Goal: Transaction & Acquisition: Register for event/course

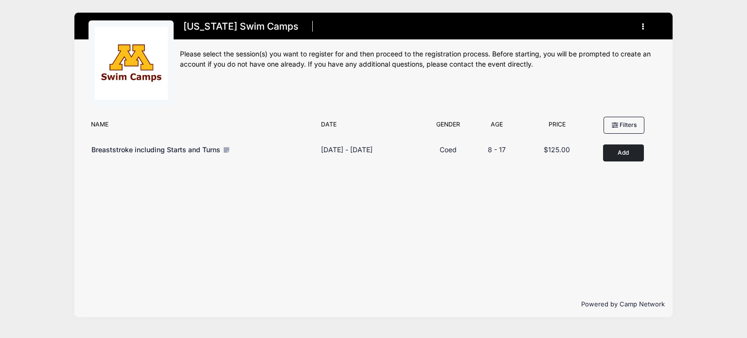
click at [618, 153] on button "Add to Cart" at bounding box center [623, 152] width 41 height 17
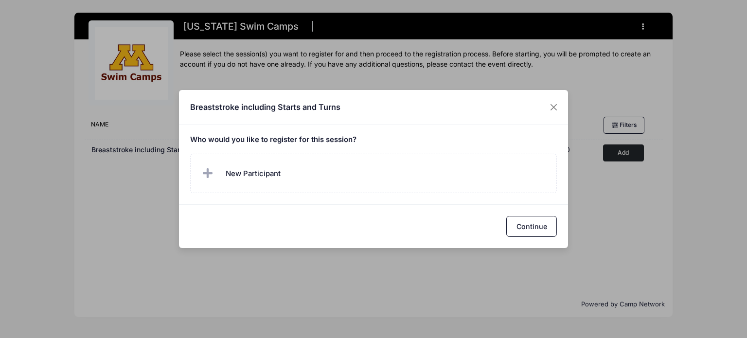
click at [207, 174] on icon at bounding box center [210, 174] width 14 height 0
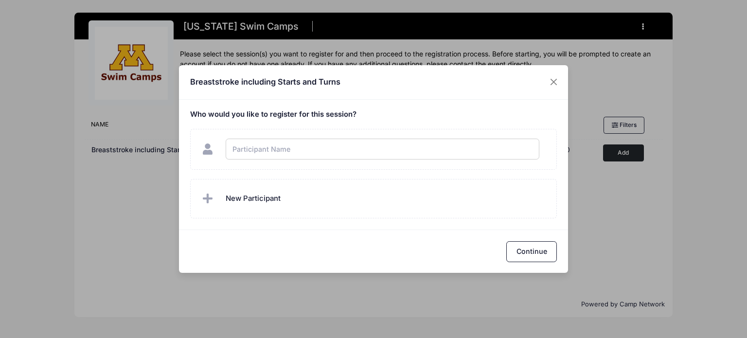
click at [268, 149] on input "text" at bounding box center [383, 149] width 314 height 21
type input "[PERSON_NAME]"
checkbox input "true"
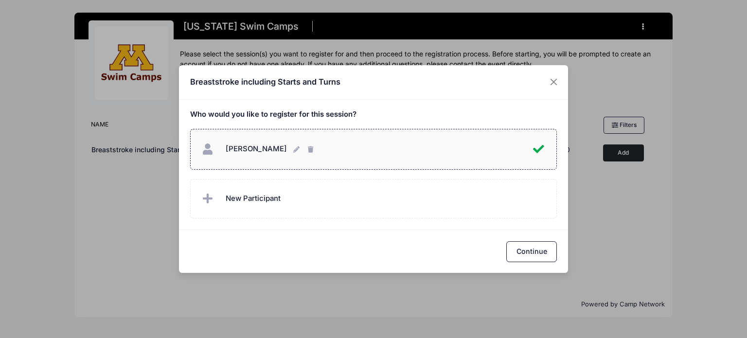
click at [207, 199] on icon at bounding box center [210, 199] width 14 height 0
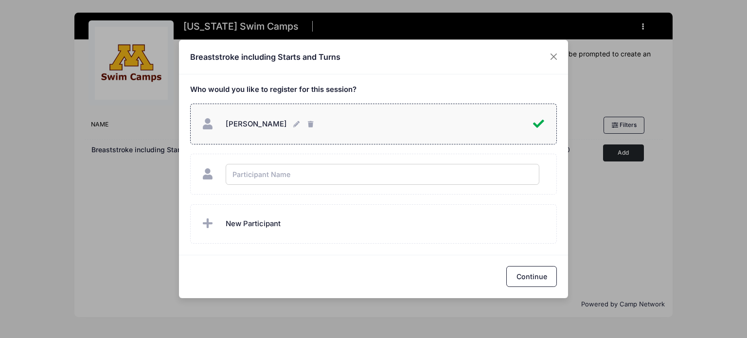
click at [260, 174] on input "text" at bounding box center [383, 174] width 314 height 21
type input "[PERSON_NAME]"
checkbox input "true"
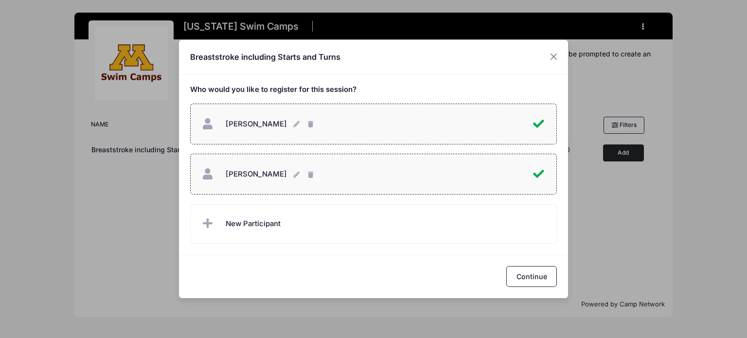
click at [491, 61] on div "Breaststroke including Starts and Turns" at bounding box center [373, 57] width 389 height 35
click at [534, 281] on button "Continue" at bounding box center [531, 276] width 51 height 21
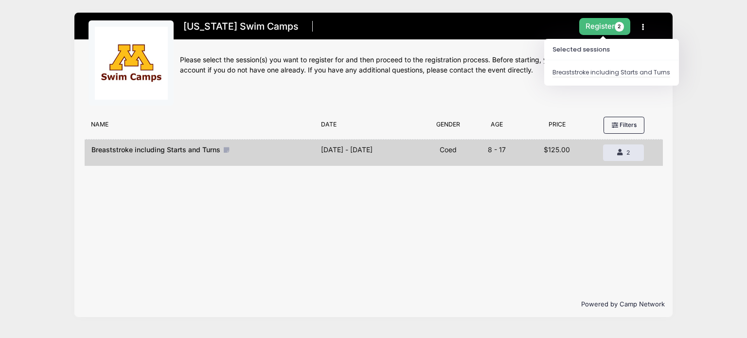
click at [608, 27] on button "Register 2" at bounding box center [605, 26] width 52 height 17
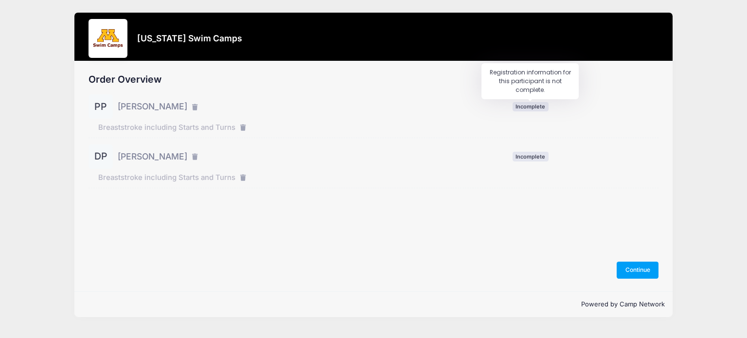
click at [541, 107] on span "Incomplete" at bounding box center [531, 106] width 36 height 9
click at [644, 271] on button "Continue" at bounding box center [638, 270] width 42 height 17
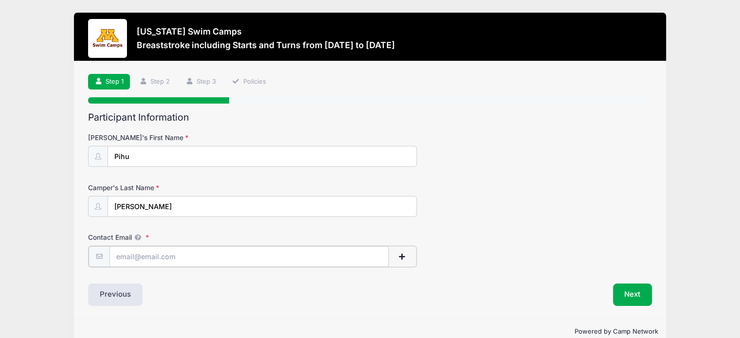
click at [177, 249] on input "Contact Email" at bounding box center [248, 256] width 279 height 21
type input "v"
type input "vivek.pokale@gmail.com"
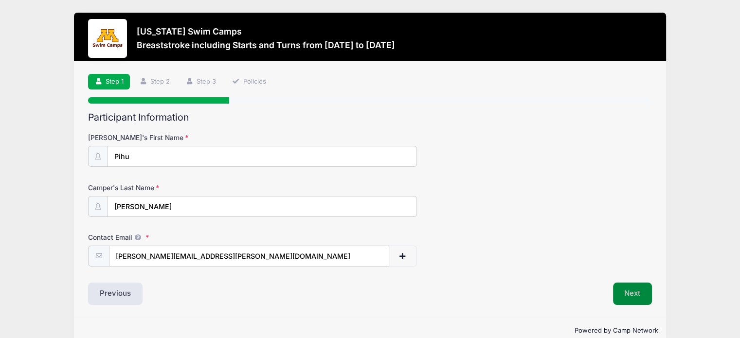
click at [625, 295] on button "Next" at bounding box center [632, 294] width 39 height 22
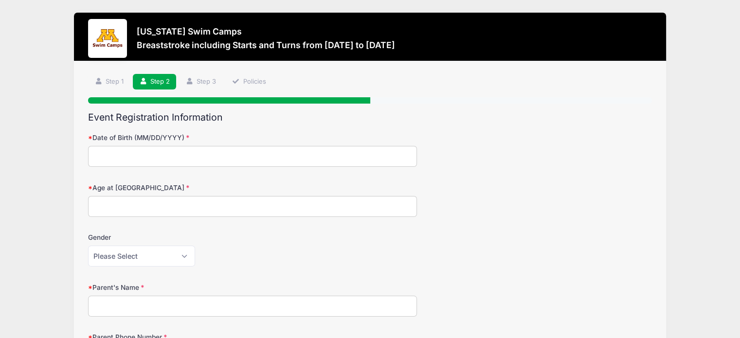
click at [195, 159] on input "Date of Birth (MM/DD/YYYY)" at bounding box center [252, 156] width 329 height 21
type input "11/15/2013"
click at [166, 209] on input "Age at [GEOGRAPHIC_DATA]" at bounding box center [252, 206] width 329 height 21
type input "11"
click at [143, 258] on select "Please Select Female Male" at bounding box center [141, 256] width 107 height 21
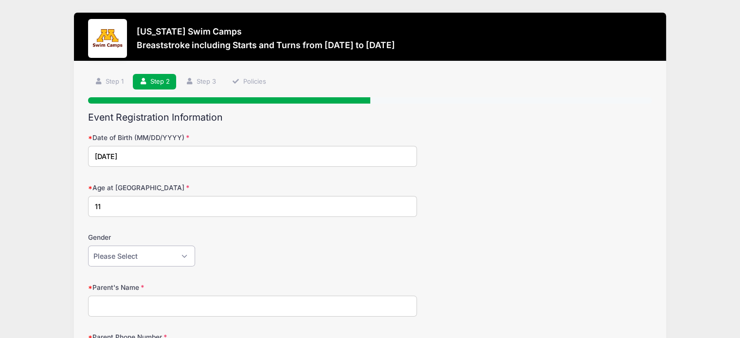
select select "[DEMOGRAPHIC_DATA]"
click at [88, 246] on select "Please Select Female Male" at bounding box center [141, 256] width 107 height 21
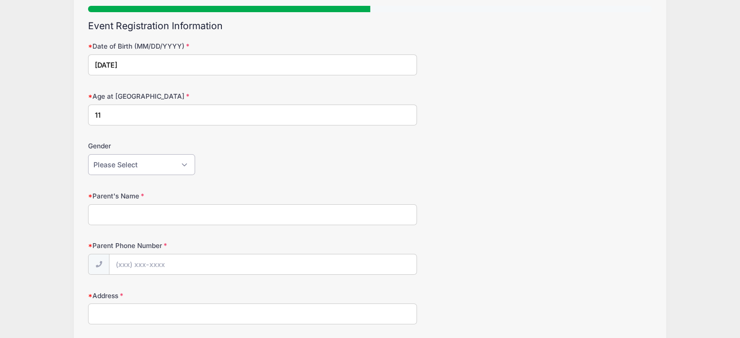
scroll to position [97, 0]
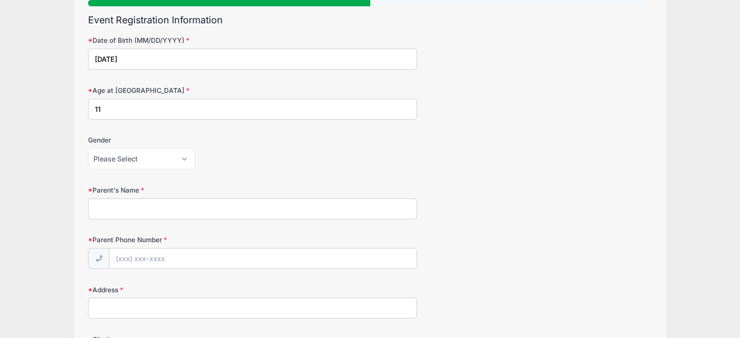
click at [150, 206] on input "Parent's Name" at bounding box center [252, 208] width 329 height 21
type input "V"
type input "[PERSON_NAME]"
type input "[PHONE_NUMBER]"
click at [147, 300] on input "Address" at bounding box center [252, 308] width 329 height 21
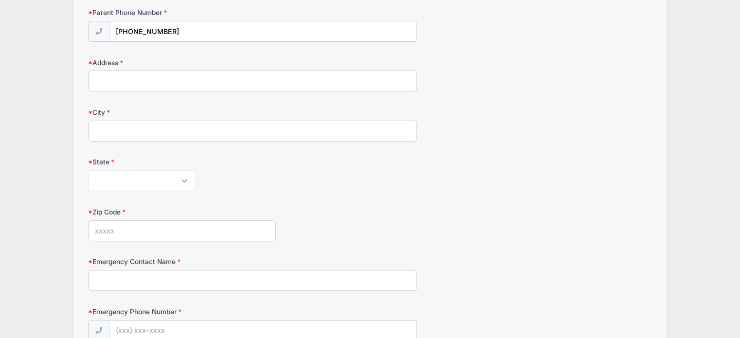
scroll to position [340, 0]
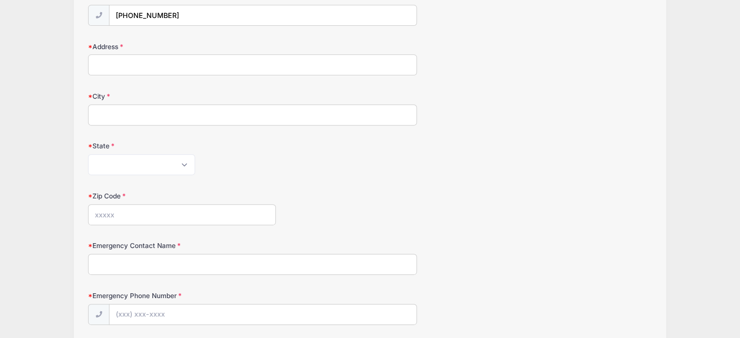
click at [107, 60] on input "Address" at bounding box center [252, 64] width 329 height 21
type input "5306 Sundial Ln"
type input "Woodbury"
click at [133, 163] on select "Alabama Alaska American Samoa Arizona Arkansas Armed Forces Africa Armed Forces…" at bounding box center [141, 164] width 107 height 21
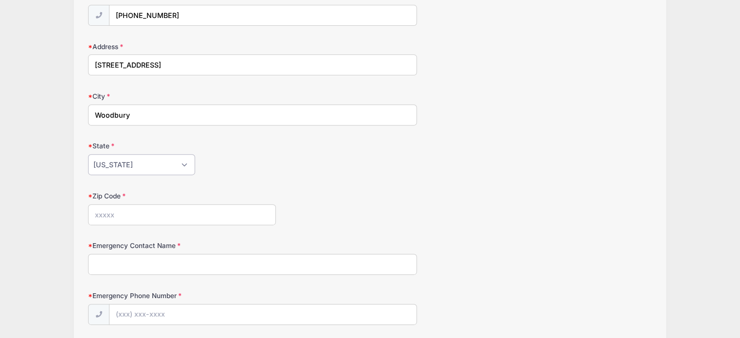
select select "MN"
click at [88, 154] on select "Alabama Alaska American Samoa Arizona Arkansas Armed Forces Africa Armed Forces…" at bounding box center [141, 164] width 107 height 21
click at [169, 213] on input "Zip Code" at bounding box center [182, 214] width 188 height 21
type input "55129"
click at [364, 201] on div "Zip Code 55129" at bounding box center [370, 208] width 564 height 34
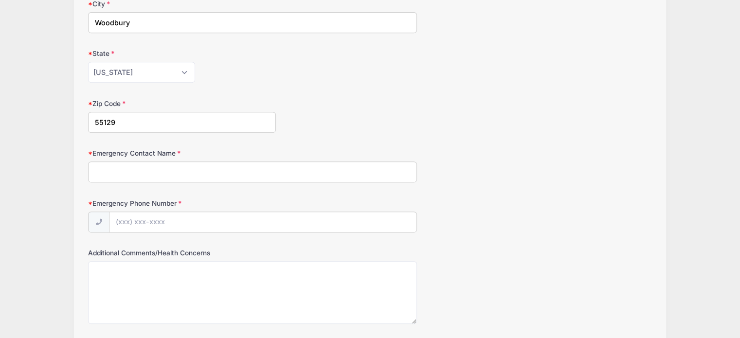
scroll to position [438, 0]
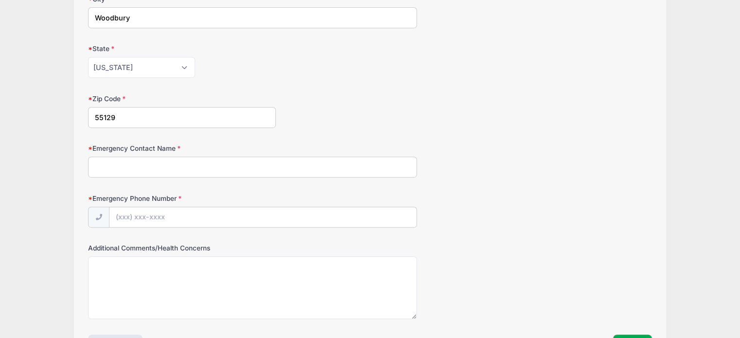
click at [163, 166] on input "Emergency Contact Name" at bounding box center [252, 167] width 329 height 21
type input "V"
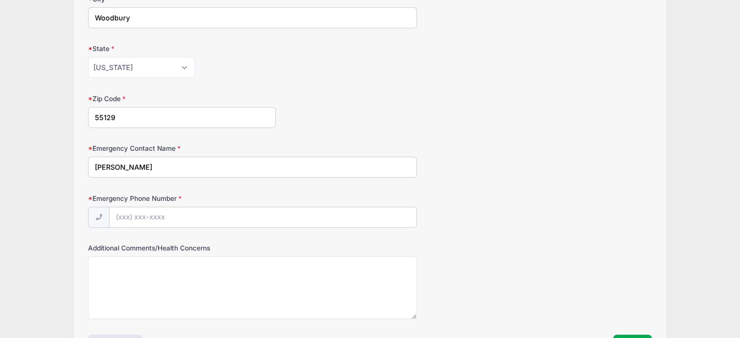
type input "Ekta Gupta"
type input "(612) 735-8224"
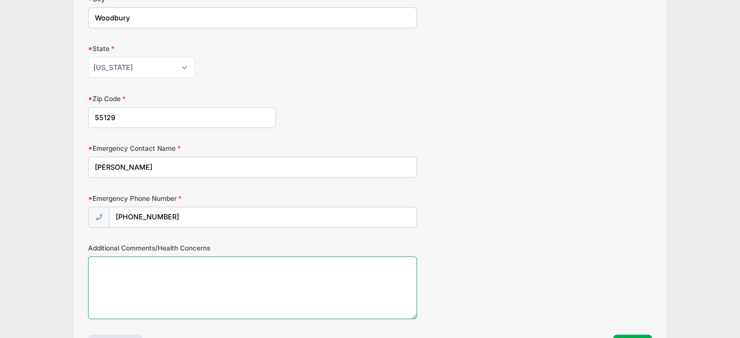
click at [275, 276] on textarea "Additional Comments/Health Concerns" at bounding box center [252, 287] width 329 height 63
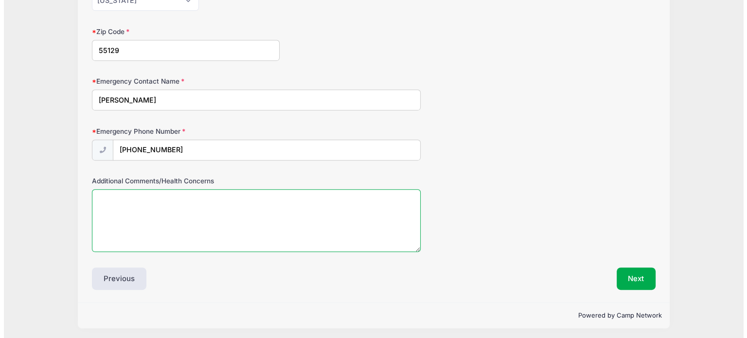
scroll to position [0, 0]
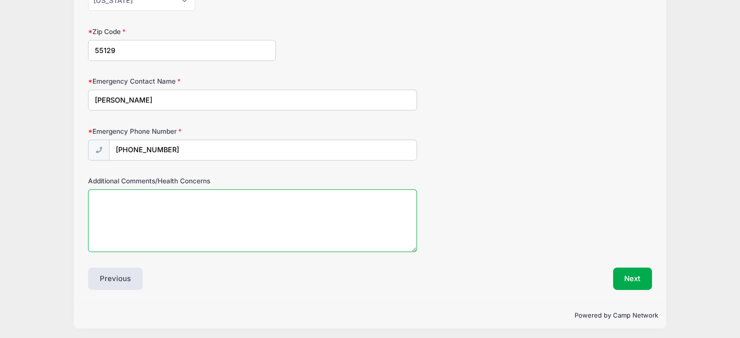
click at [641, 280] on button "Next" at bounding box center [632, 278] width 39 height 22
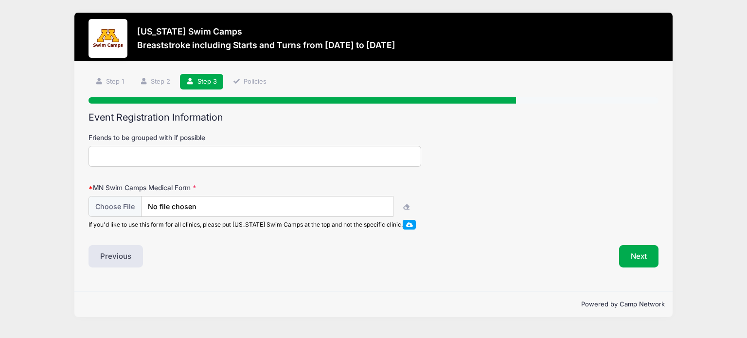
click at [144, 157] on input "Friends to be grouped with if possible" at bounding box center [255, 156] width 332 height 21
click at [123, 211] on input "file" at bounding box center [241, 206] width 304 height 21
click at [412, 224] on span at bounding box center [409, 224] width 7 height 5
click at [453, 281] on div "Step 3 /7 Step 1 Step 2 Step 3 Policies Participant Information Camper's First …" at bounding box center [373, 176] width 598 height 230
click at [643, 262] on button "Next" at bounding box center [638, 256] width 39 height 22
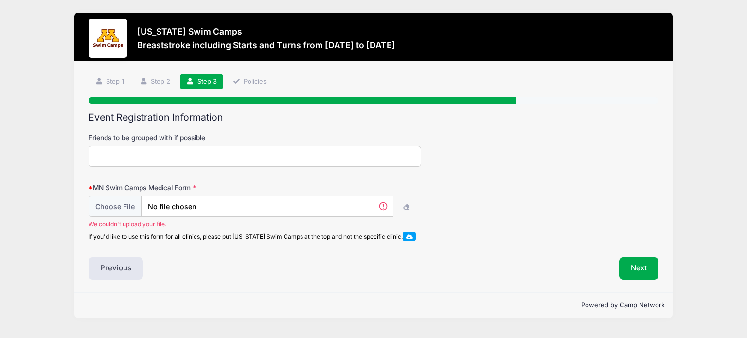
click at [469, 231] on div "MN Swim Camps Medical Form We couldn't upload your file. If you'd like to use t…" at bounding box center [374, 212] width 570 height 58
click at [486, 226] on div "MN Swim Camps Medical Form We couldn't upload your file. If you'd like to use t…" at bounding box center [374, 212] width 570 height 58
click at [265, 84] on link "Policies" at bounding box center [249, 82] width 47 height 16
click at [115, 39] on div at bounding box center [108, 38] width 39 height 39
click at [107, 82] on link "Step 1" at bounding box center [110, 82] width 42 height 16
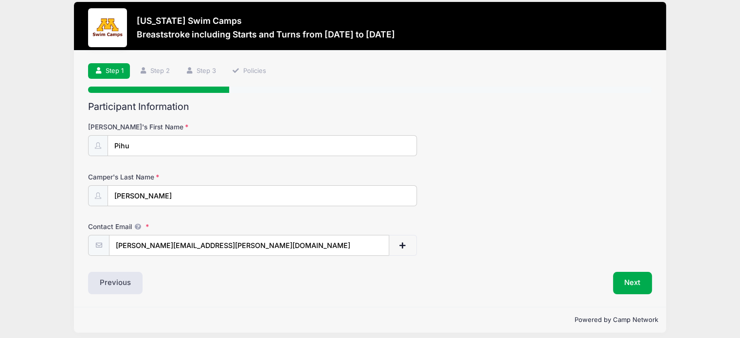
scroll to position [17, 0]
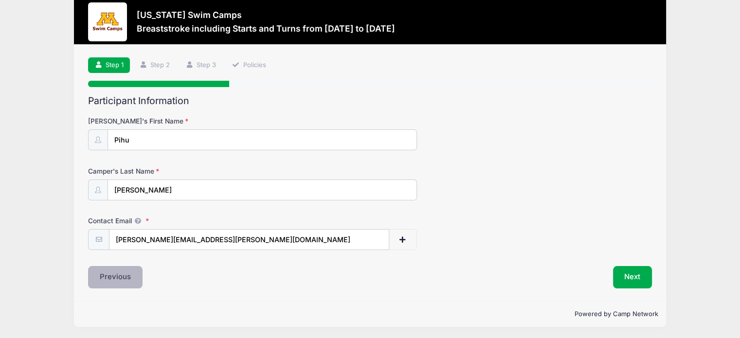
click at [113, 276] on button "Previous" at bounding box center [115, 277] width 54 height 22
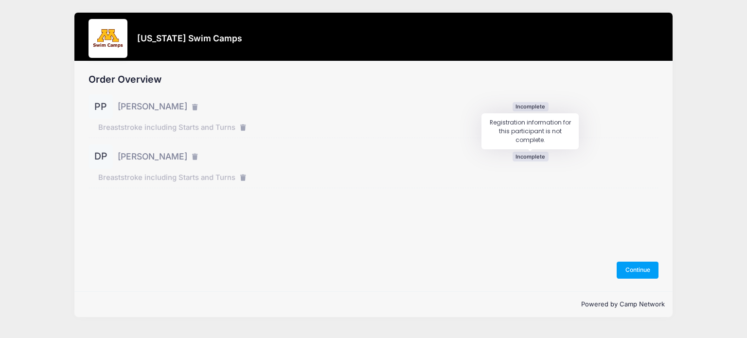
click at [541, 158] on span "Incomplete" at bounding box center [531, 156] width 36 height 9
click at [631, 269] on button "Continue" at bounding box center [638, 270] width 42 height 17
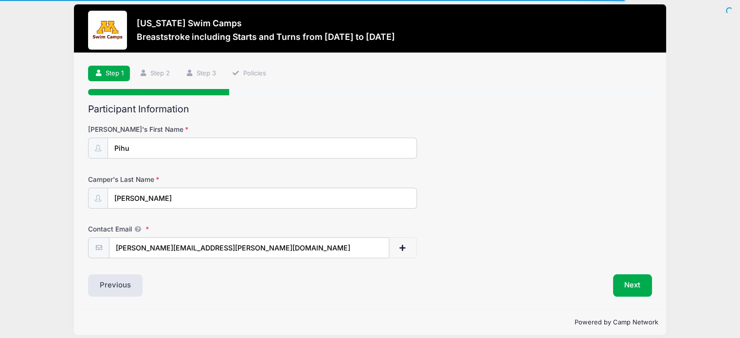
scroll to position [17, 0]
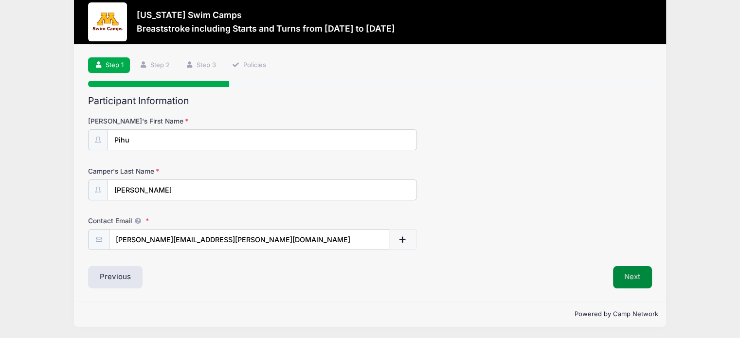
click at [636, 276] on button "Next" at bounding box center [632, 277] width 39 height 22
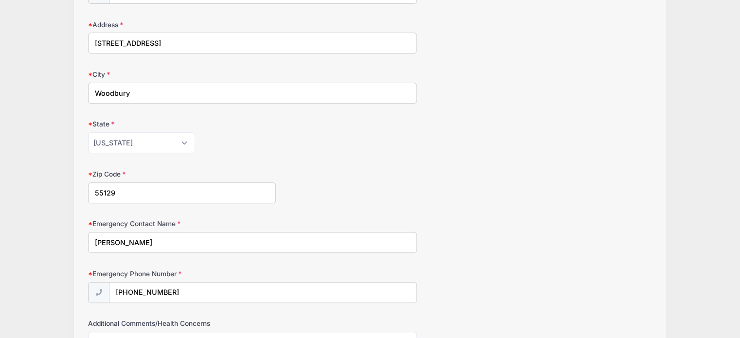
scroll to position [486, 0]
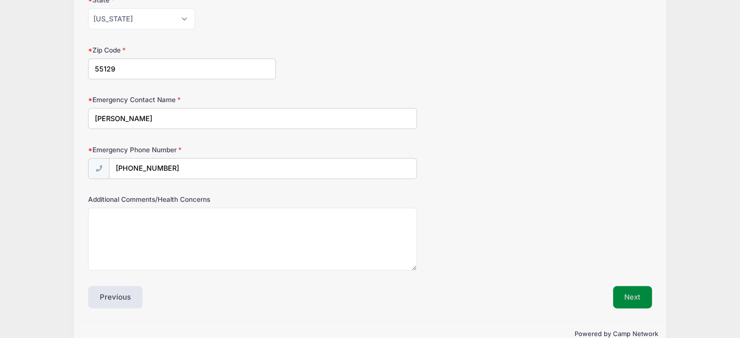
click at [634, 287] on button "Next" at bounding box center [632, 297] width 39 height 22
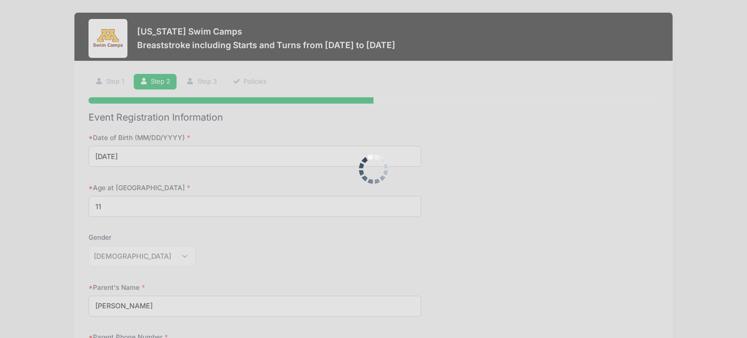
scroll to position [0, 0]
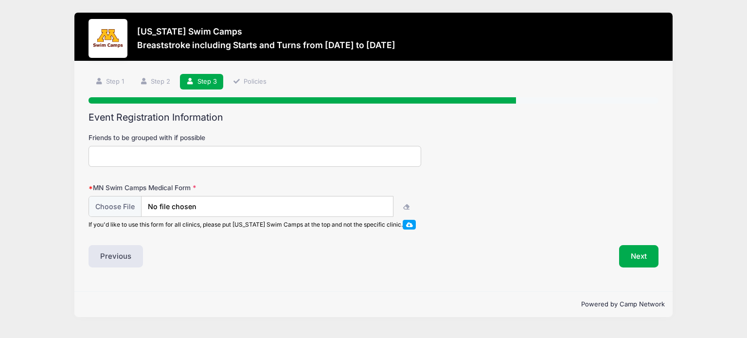
click at [632, 289] on div "Step 3 /7 Step 1 Step 2 Step 3 Policies Participant Information Camper's First …" at bounding box center [373, 176] width 598 height 230
click at [642, 258] on button "Next" at bounding box center [638, 256] width 39 height 22
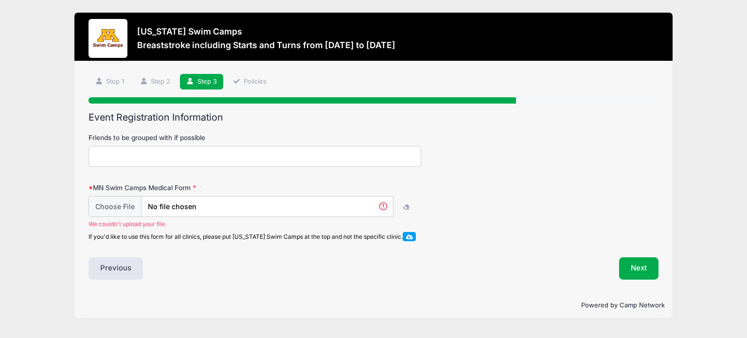
drag, startPoint x: 689, startPoint y: 146, endPoint x: 688, endPoint y: 140, distance: 6.5
click at [689, 146] on div "Minnesota Swim Camps Breaststroke including Starts and Turns from 09/14 to 09/1…" at bounding box center [374, 165] width 718 height 331
click at [689, 75] on div "Minnesota Swim Camps Breaststroke including Starts and Turns from 09/14 to 09/1…" at bounding box center [374, 165] width 718 height 331
click at [119, 202] on input "file" at bounding box center [241, 206] width 304 height 21
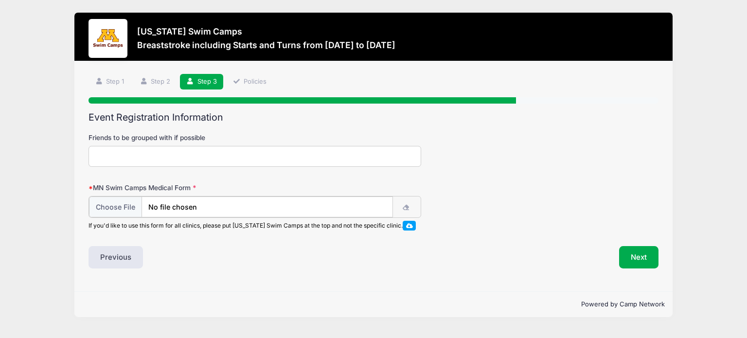
type input "C:\fakepath\Medical form - MN Swim Pihu Pokale.pdf"
click at [635, 256] on button "Next" at bounding box center [638, 256] width 39 height 22
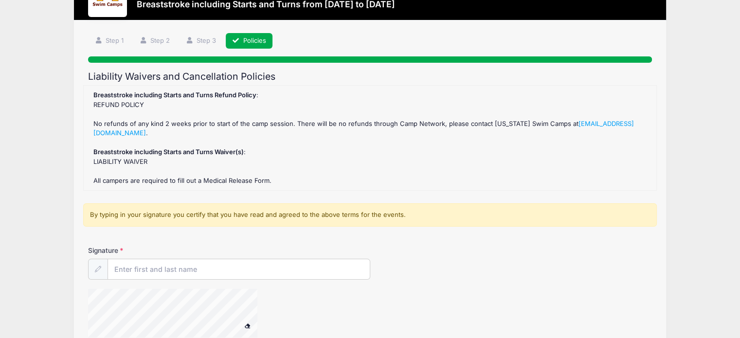
scroll to position [97, 0]
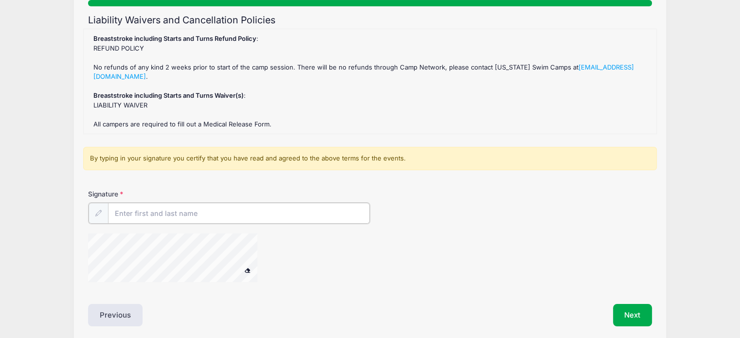
click at [179, 209] on input "Signature" at bounding box center [239, 213] width 262 height 21
type input "[PERSON_NAME]"
click at [371, 277] on div at bounding box center [276, 258] width 376 height 52
drag, startPoint x: 197, startPoint y: 75, endPoint x: 87, endPoint y: 77, distance: 110.4
click at [87, 77] on div "Breaststroke including Starts and Turns Refund Policy : REFUND POLICY No refund…" at bounding box center [369, 82] width 573 height 106
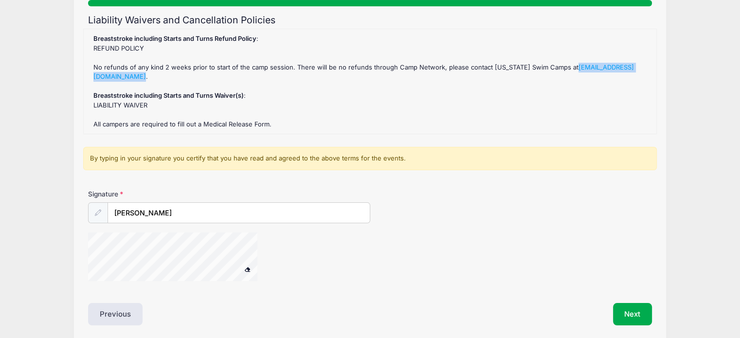
copy link "minnesotaswimcamps@gmail.com"
click at [440, 249] on div at bounding box center [276, 258] width 376 height 52
click at [636, 313] on button "Next" at bounding box center [632, 314] width 39 height 22
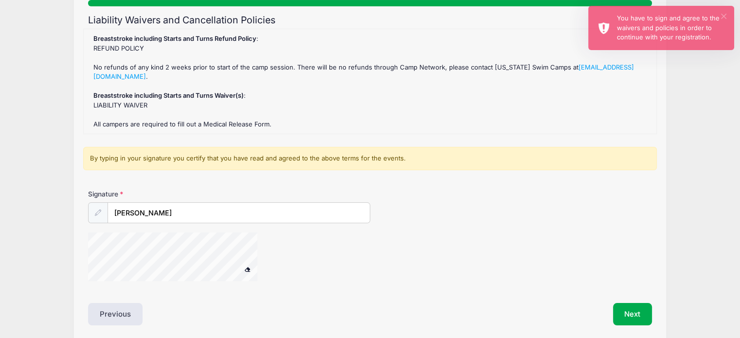
click at [722, 15] on button "×" at bounding box center [723, 16] width 5 height 5
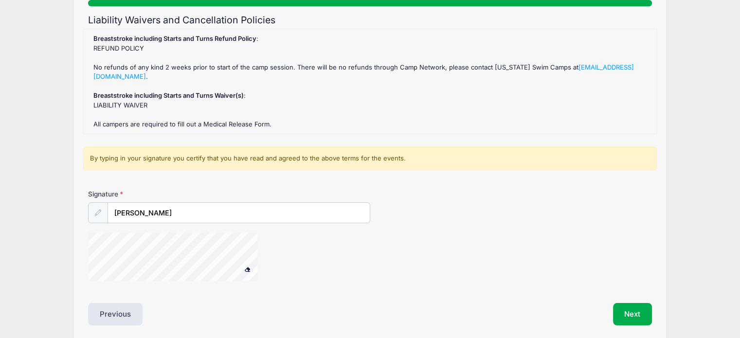
click at [249, 269] on span at bounding box center [247, 269] width 7 height 5
click at [629, 315] on button "Next" at bounding box center [632, 314] width 39 height 22
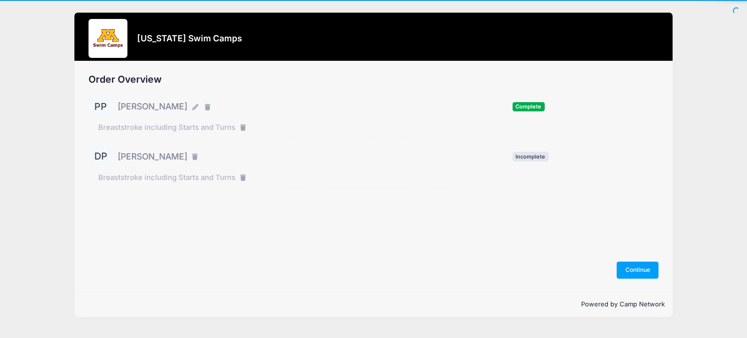
click at [533, 159] on span "Incomplete" at bounding box center [531, 156] width 36 height 9
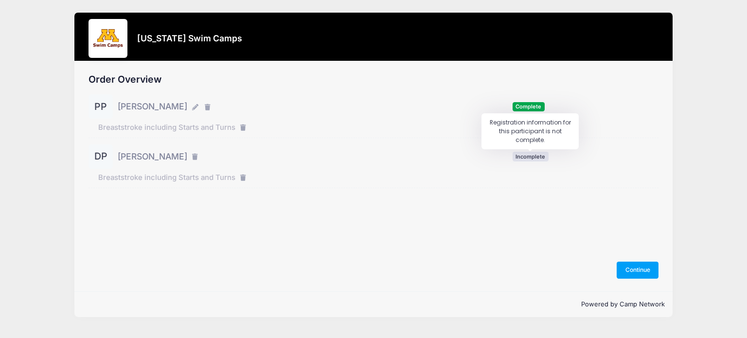
click at [530, 156] on span "Incomplete" at bounding box center [531, 156] width 36 height 9
click at [635, 273] on button "Continue" at bounding box center [638, 270] width 42 height 17
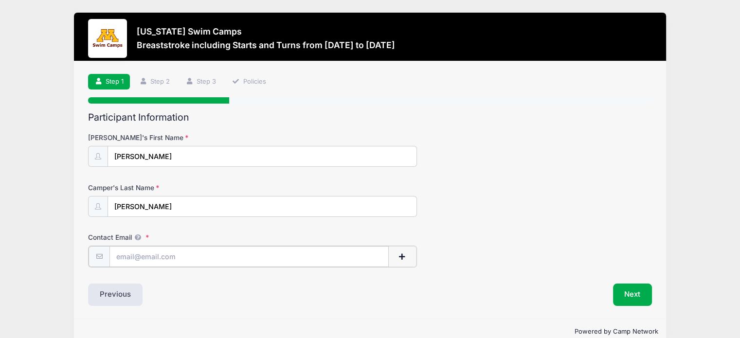
click at [159, 259] on input "Contact Email" at bounding box center [248, 256] width 279 height 21
type input "[PERSON_NAME][EMAIL_ADDRESS][PERSON_NAME][DOMAIN_NAME]"
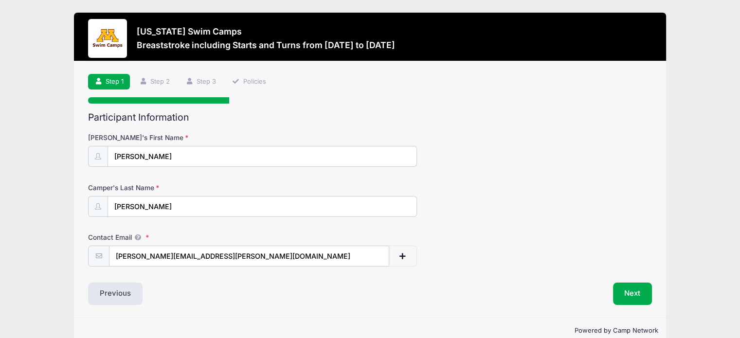
click at [274, 303] on div "Previous" at bounding box center [226, 294] width 286 height 22
click at [626, 295] on button "Next" at bounding box center [632, 294] width 39 height 22
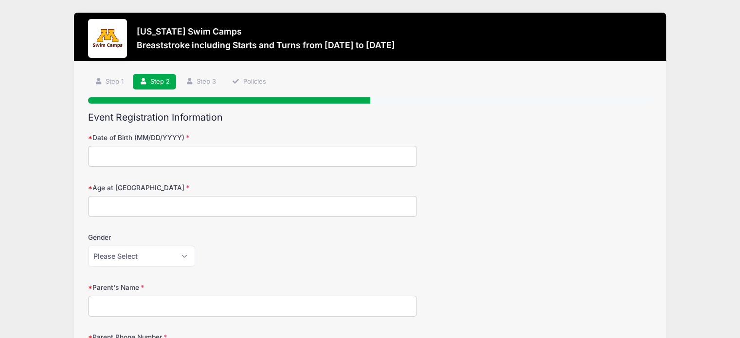
click at [160, 156] on input "Date of Birth (MM/DD/YYYY)" at bounding box center [252, 156] width 329 height 21
type input "04/12/2017"
click at [134, 206] on input "Age at Camp" at bounding box center [252, 206] width 329 height 21
type input "8"
click at [144, 259] on select "Please Select Female Male" at bounding box center [141, 256] width 107 height 21
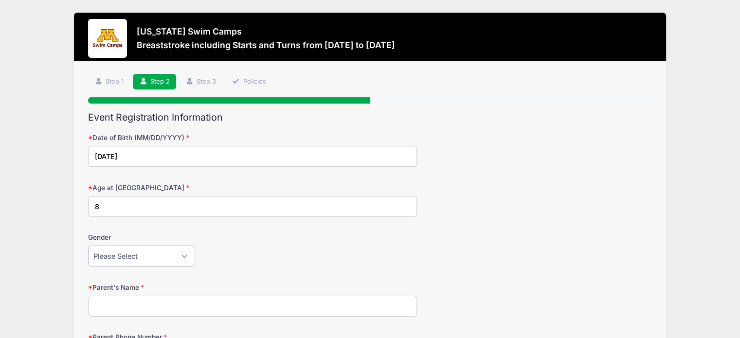
select select "Male"
click at [88, 246] on select "Please Select Female Male" at bounding box center [141, 256] width 107 height 21
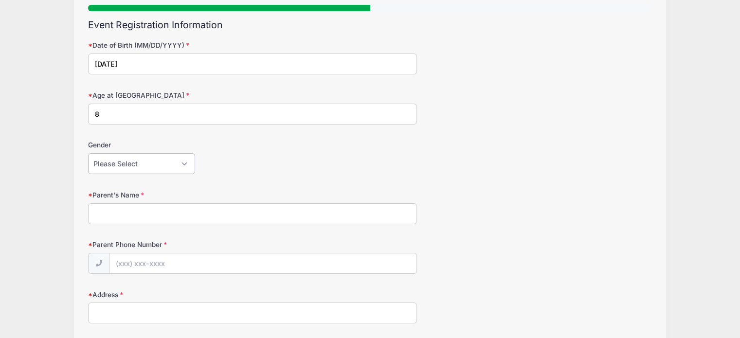
scroll to position [97, 0]
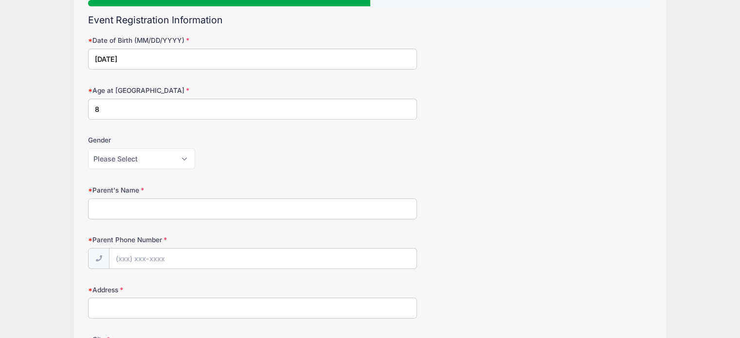
click at [143, 210] on input "Parent's Name" at bounding box center [252, 208] width 329 height 21
type input "[PERSON_NAME]"
click at [145, 252] on input "Parent Phone Number" at bounding box center [262, 259] width 307 height 21
type input "[PHONE_NUMBER]"
click at [135, 311] on input "Address" at bounding box center [252, 308] width 329 height 21
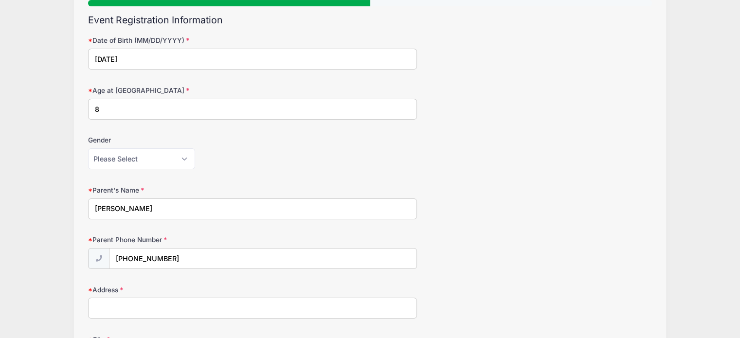
type input "[STREET_ADDRESS]"
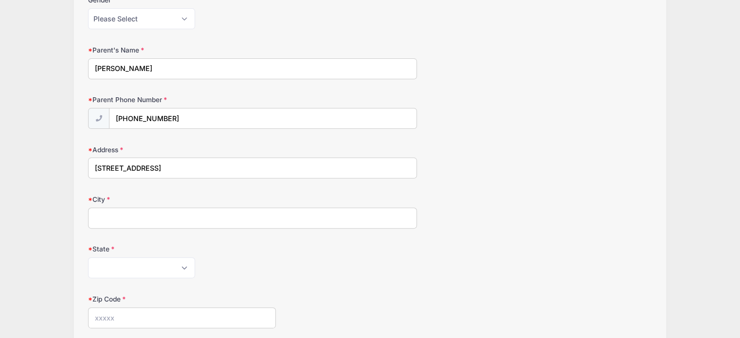
scroll to position [243, 0]
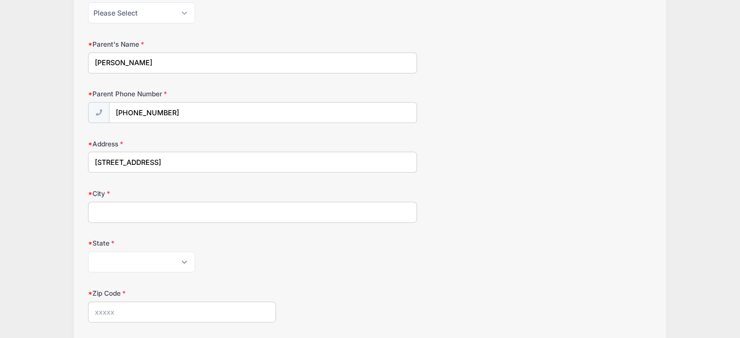
click at [126, 212] on input "City" at bounding box center [252, 212] width 329 height 21
type input "Woodbury"
click at [126, 258] on select "Alabama Alaska American Samoa Arizona Arkansas Armed Forces Africa Armed Forces…" at bounding box center [141, 261] width 107 height 21
click at [88, 251] on select "Alabama Alaska American Samoa Arizona Arkansas Armed Forces Africa Armed Forces…" at bounding box center [141, 261] width 107 height 21
click at [126, 262] on select "Alabama Alaska American Samoa Arizona Arkansas Armed Forces Africa Armed Forces…" at bounding box center [141, 261] width 107 height 21
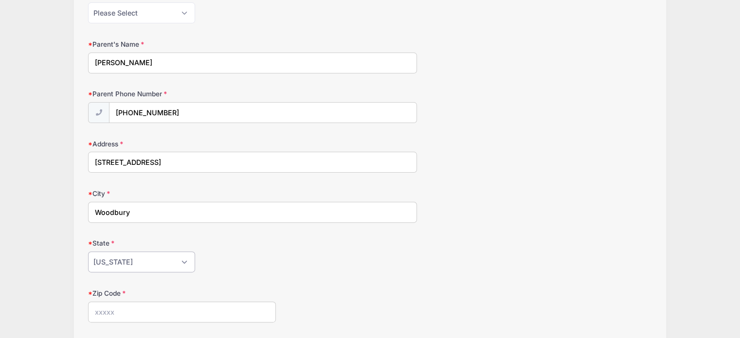
select select "MN"
click at [88, 251] on select "Alabama Alaska American Samoa Arizona Arkansas Armed Forces Africa Armed Forces…" at bounding box center [141, 261] width 107 height 21
click at [131, 309] on input "Zip Code" at bounding box center [182, 312] width 188 height 21
type input "55129"
click at [380, 274] on form "Date of Birth (MM/DD/YYYY) 04/12/2017 Age at Camp 8 Gender Please Select Female…" at bounding box center [370, 201] width 564 height 623
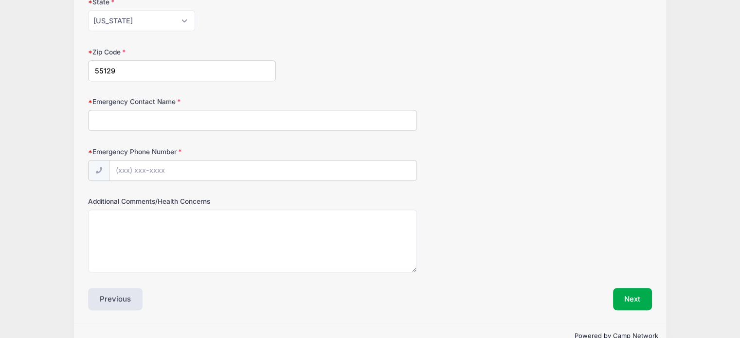
scroll to position [486, 0]
click at [161, 116] on input "Emergency Contact Name" at bounding box center [252, 118] width 329 height 21
type input "[PERSON_NAME]"
click at [151, 166] on input "Emergency Phone Number" at bounding box center [262, 169] width 307 height 21
type input "[PHONE_NUMBER]"
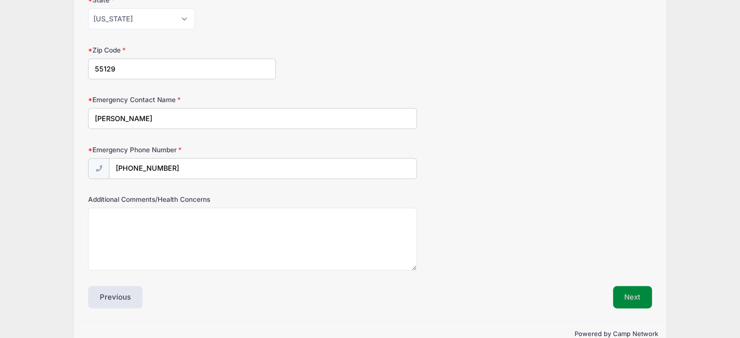
click at [623, 290] on button "Next" at bounding box center [632, 297] width 39 height 22
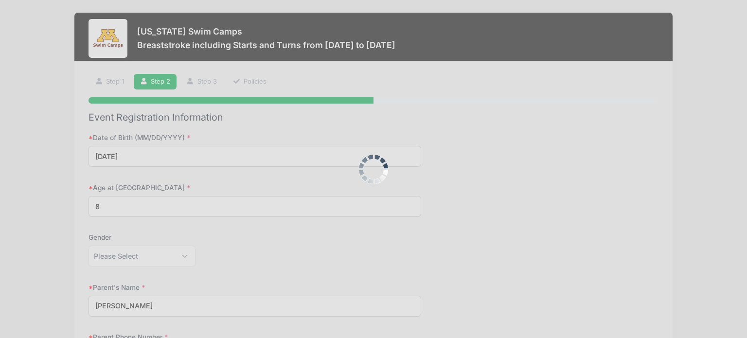
scroll to position [0, 0]
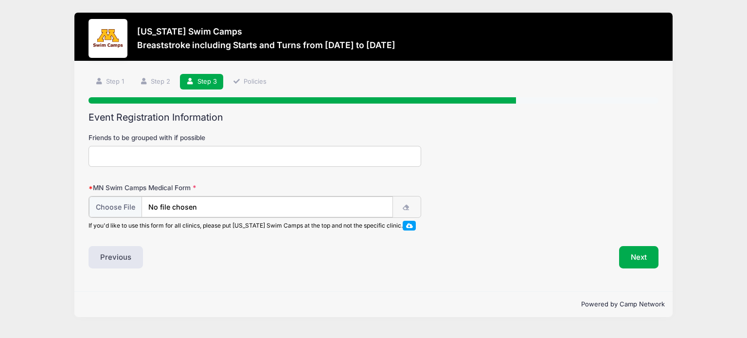
click at [408, 208] on icon "button" at bounding box center [407, 208] width 8 height 0
click at [132, 209] on input "file" at bounding box center [241, 206] width 304 height 21
type input "C:\fakepath\Medical form - MN Swim Darsh Pokale.pdf"
click at [641, 260] on button "Next" at bounding box center [638, 256] width 39 height 22
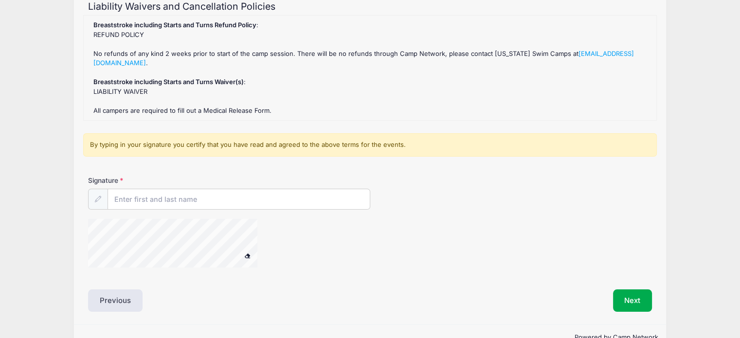
scroll to position [134, 0]
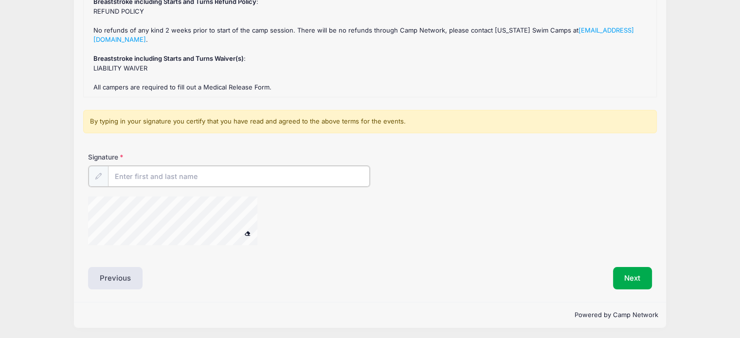
click at [145, 170] on input "Signature" at bounding box center [239, 176] width 262 height 21
type input "[PERSON_NAME]"
click at [621, 276] on button "Next" at bounding box center [632, 277] width 39 height 22
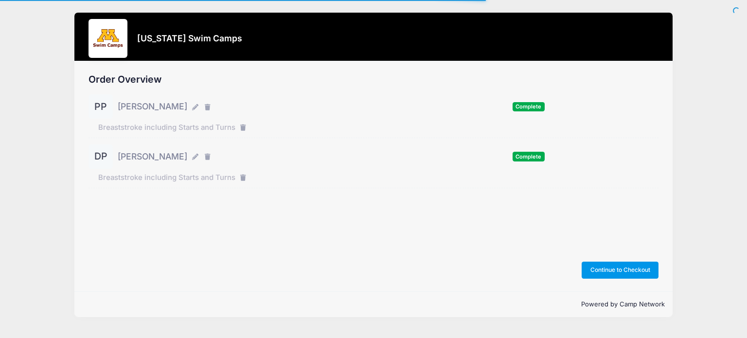
click at [648, 271] on button "Continue to Checkout" at bounding box center [620, 270] width 77 height 17
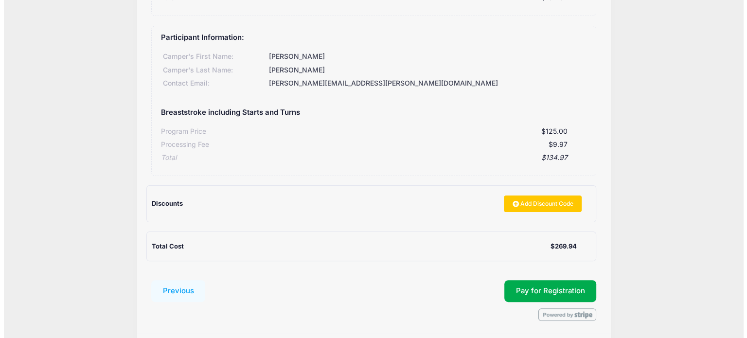
scroll to position [243, 0]
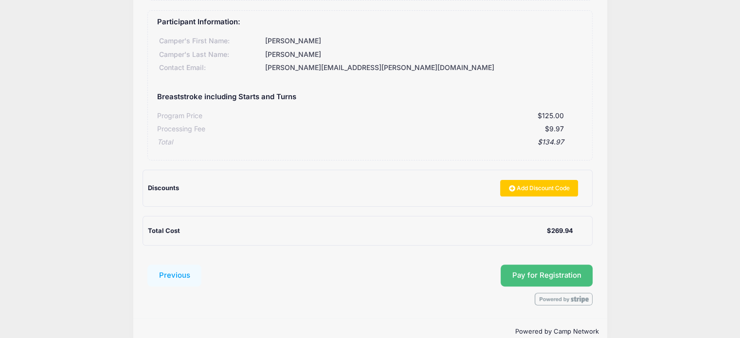
click at [524, 275] on span "Pay for Registration" at bounding box center [546, 275] width 69 height 9
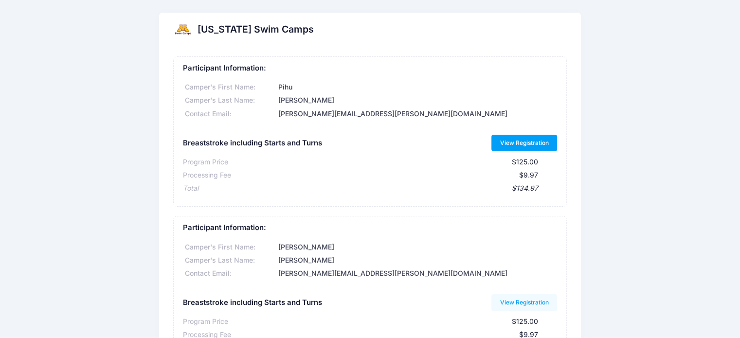
click at [517, 142] on link "View Registration" at bounding box center [524, 143] width 66 height 17
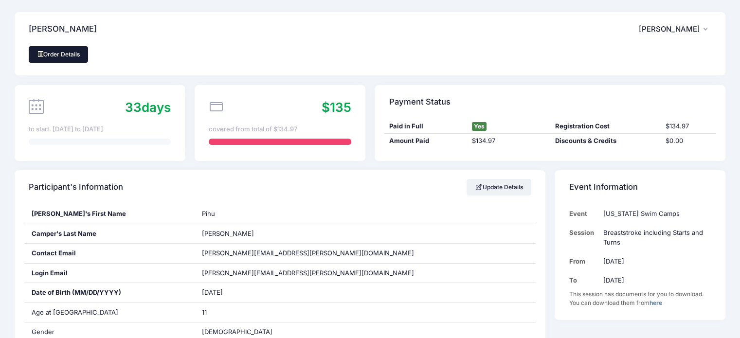
click at [57, 58] on link "Order Details" at bounding box center [58, 54] width 59 height 17
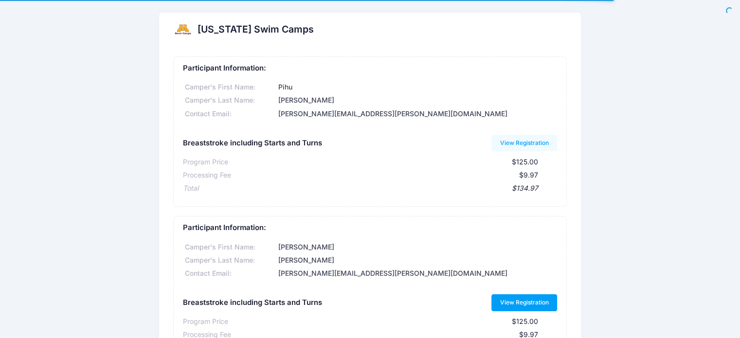
click at [516, 302] on link "View Registration" at bounding box center [524, 302] width 66 height 17
